Goal: Register for event/course

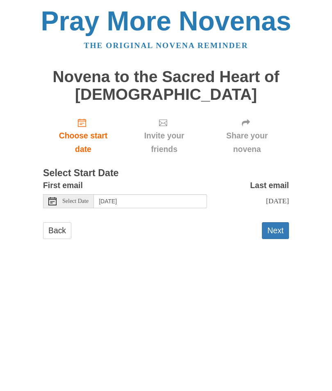
click at [88, 135] on span "Choose start date" at bounding box center [83, 142] width 64 height 27
click at [276, 233] on button "Next" at bounding box center [275, 230] width 27 height 17
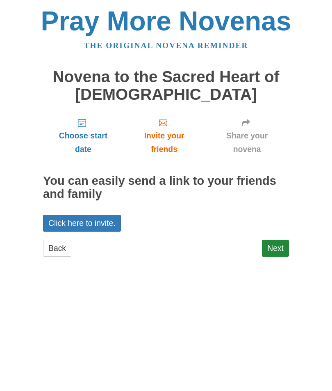
click at [276, 248] on link "Next" at bounding box center [275, 248] width 27 height 17
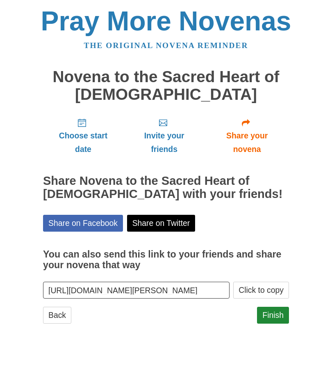
click at [85, 138] on span "Choose start date" at bounding box center [83, 142] width 64 height 27
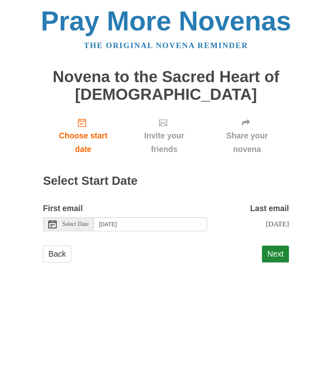
click at [273, 256] on button "Next" at bounding box center [275, 253] width 27 height 17
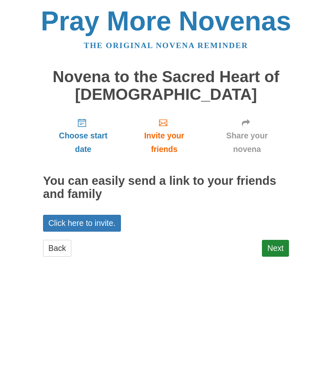
click at [277, 253] on link "Next" at bounding box center [275, 248] width 27 height 17
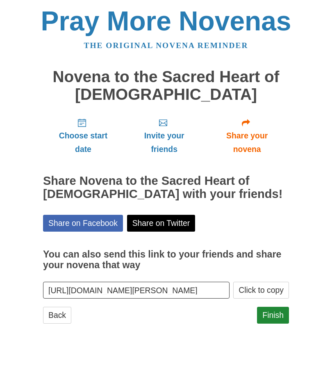
click at [273, 314] on link "Finish" at bounding box center [273, 315] width 32 height 17
